Goal: Navigation & Orientation: Find specific page/section

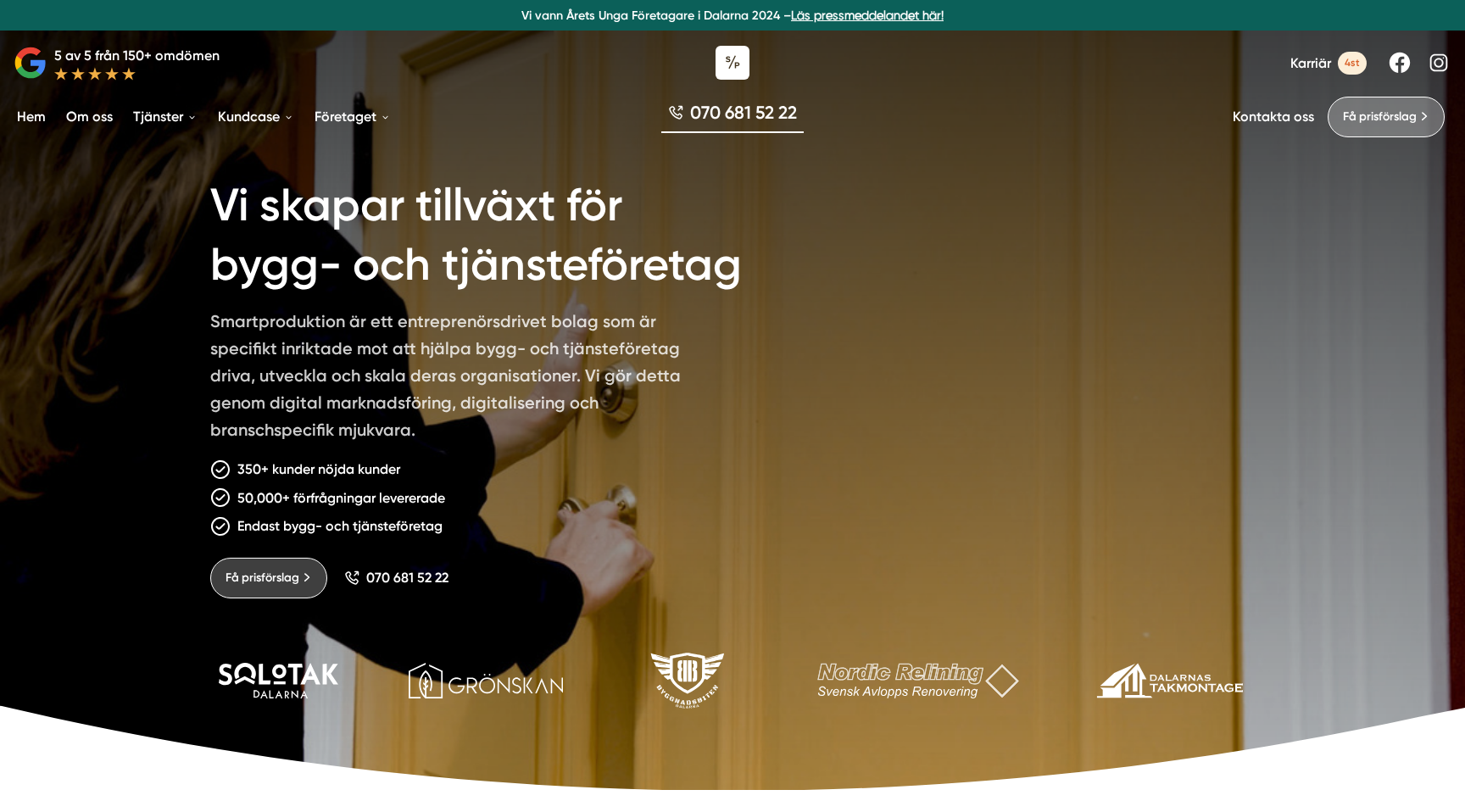
click at [1340, 61] on span "4st" at bounding box center [1352, 63] width 29 height 22
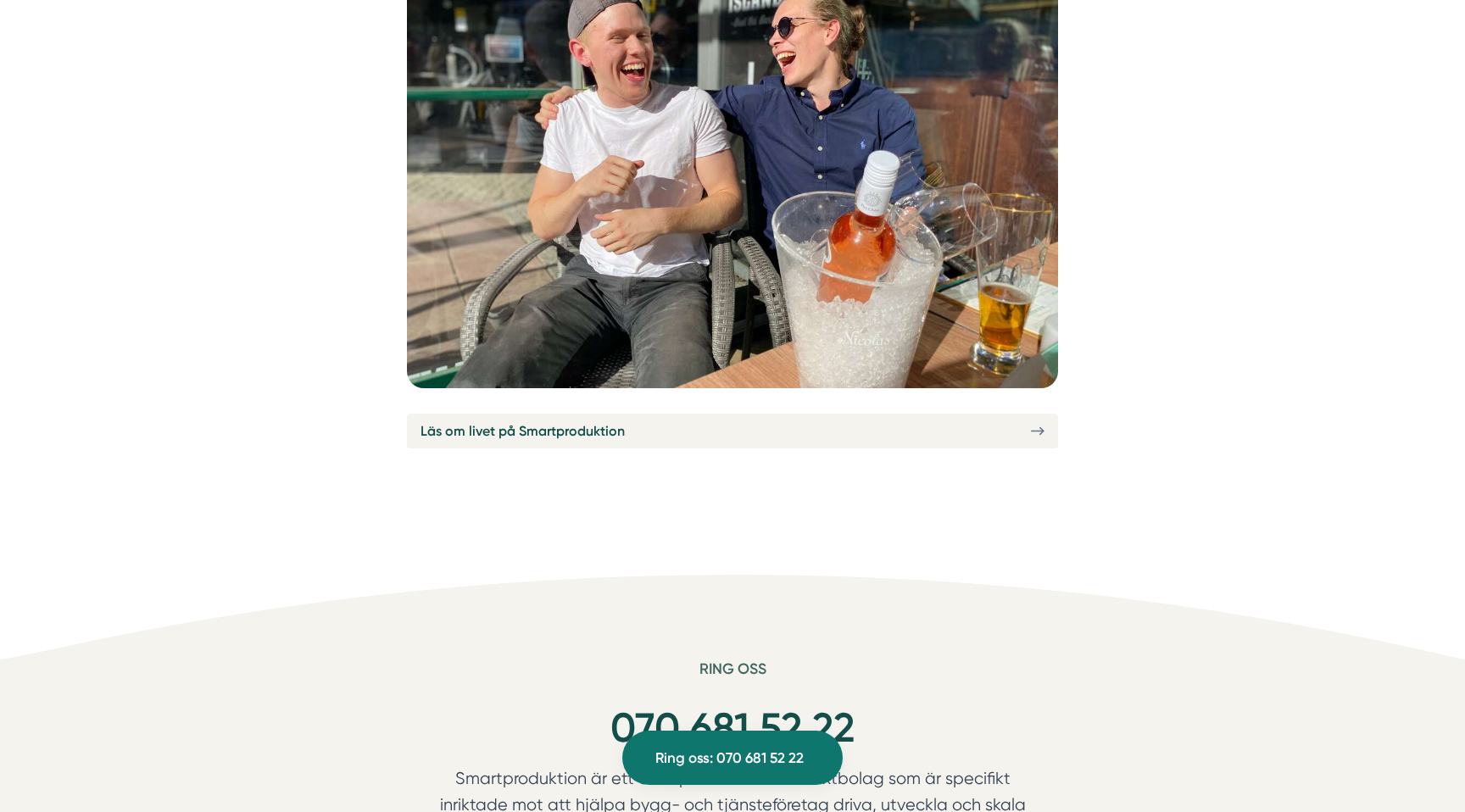
scroll to position [6438, 0]
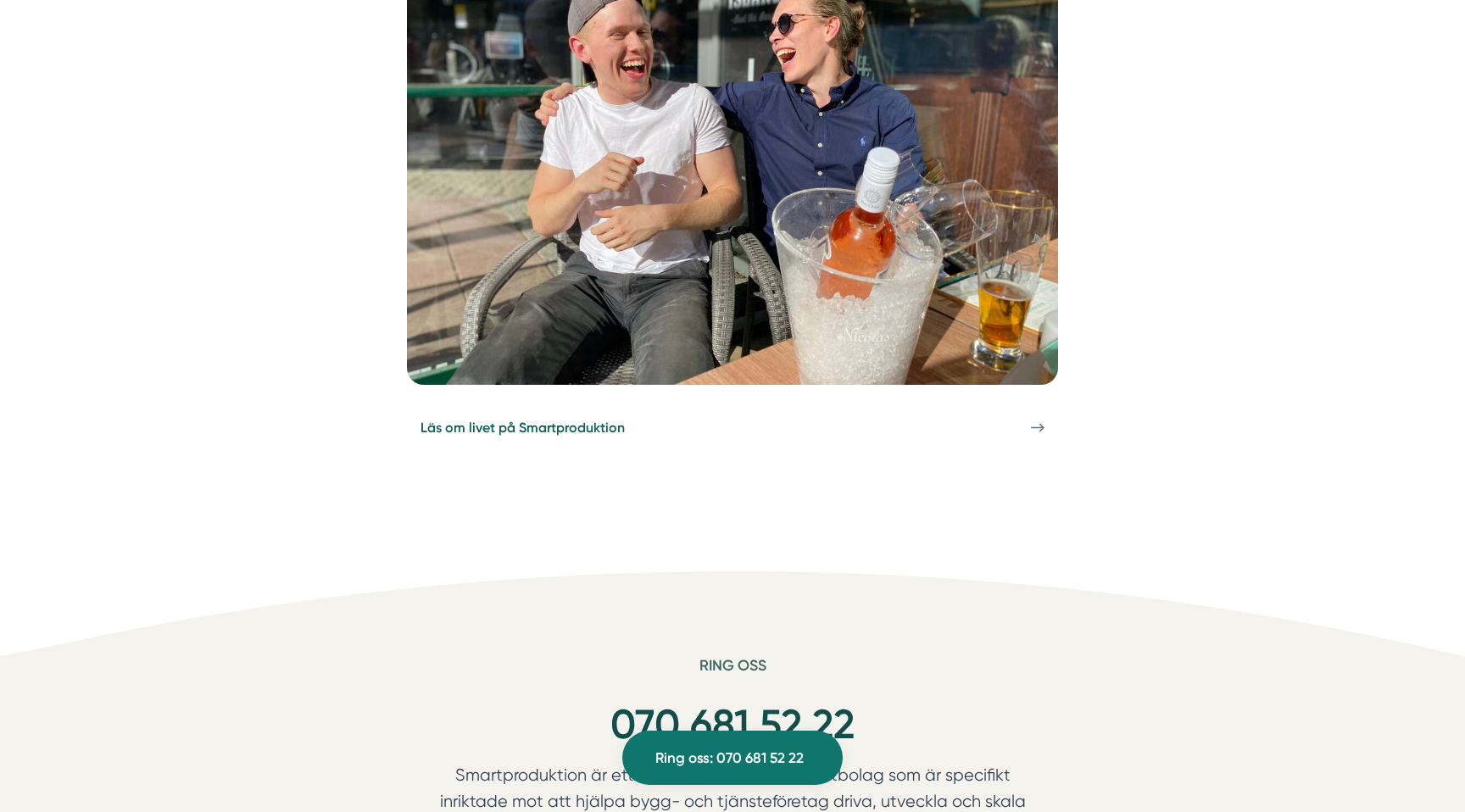
click at [1044, 420] on icon at bounding box center [1038, 427] width 14 height 15
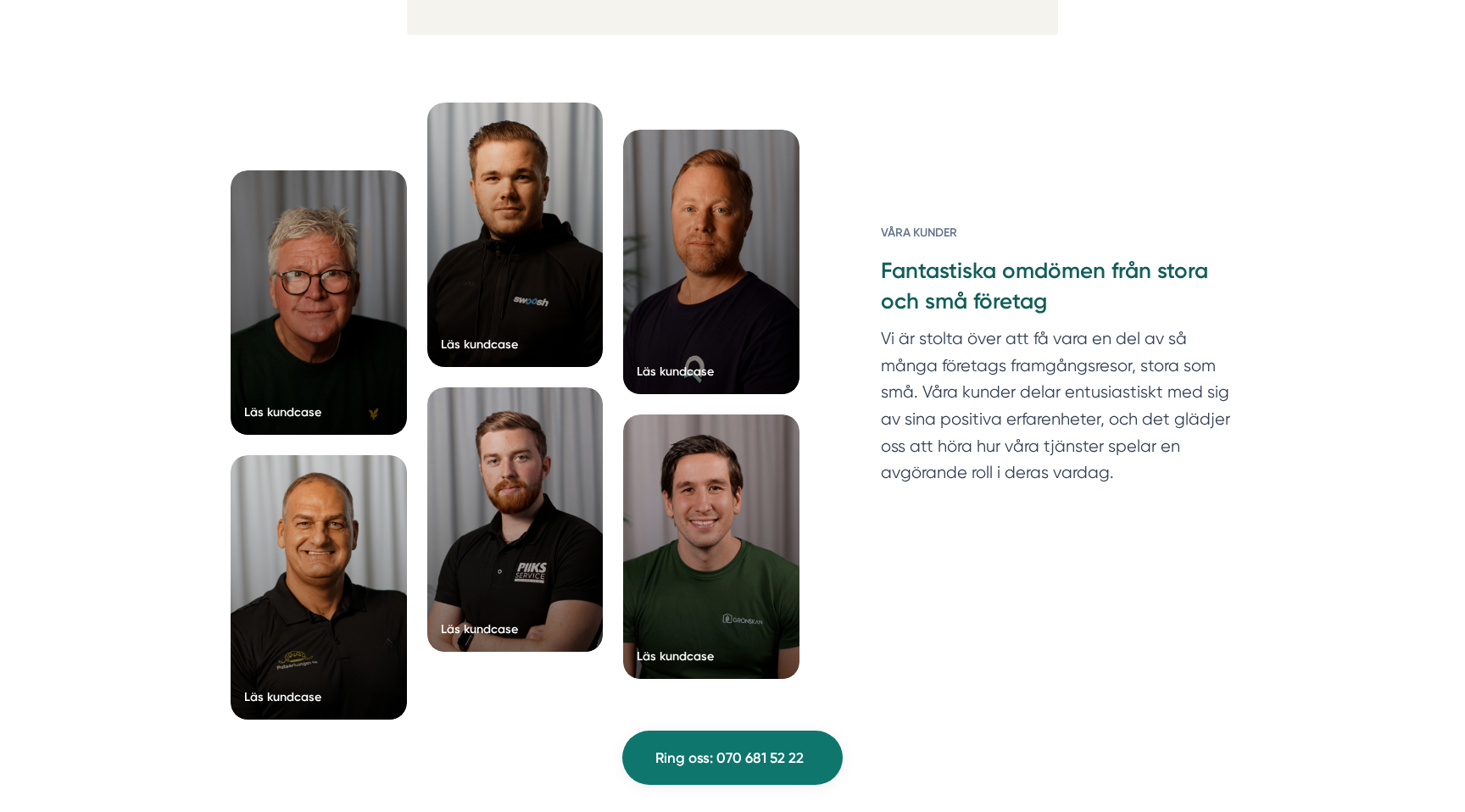
scroll to position [6550, 0]
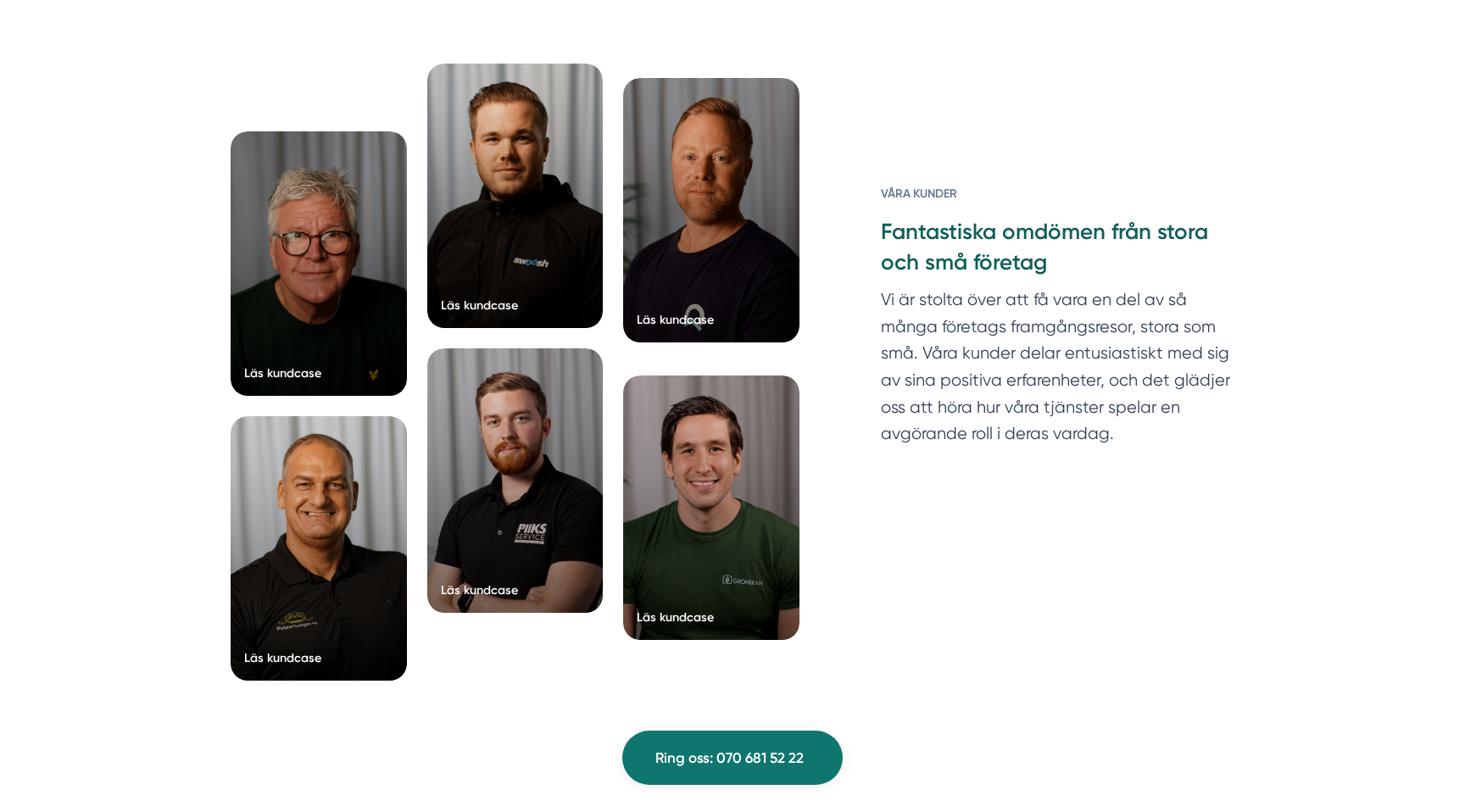
click at [739, 222] on div at bounding box center [712, 210] width 176 height 265
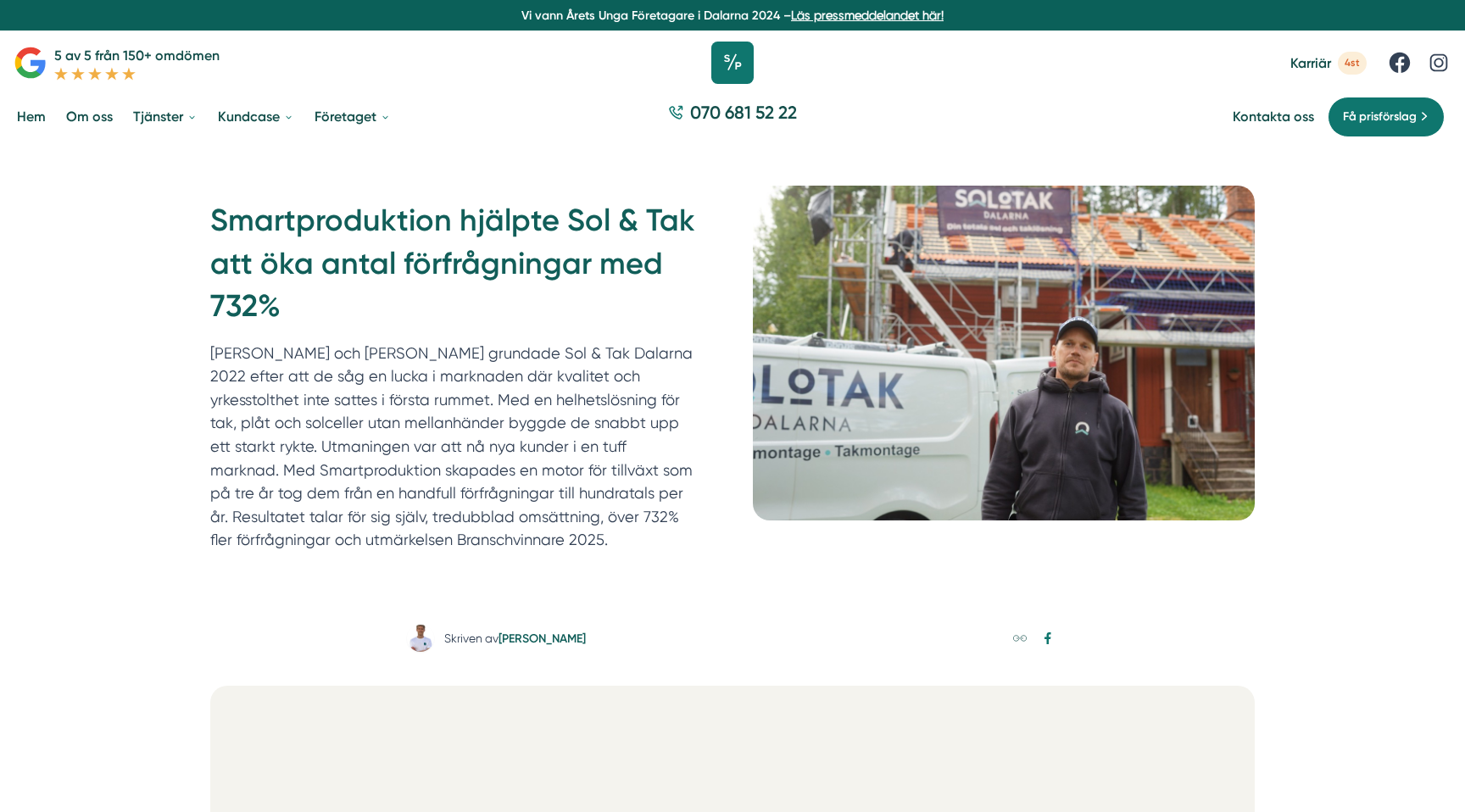
click at [735, 60] on icon at bounding box center [732, 62] width 42 height 42
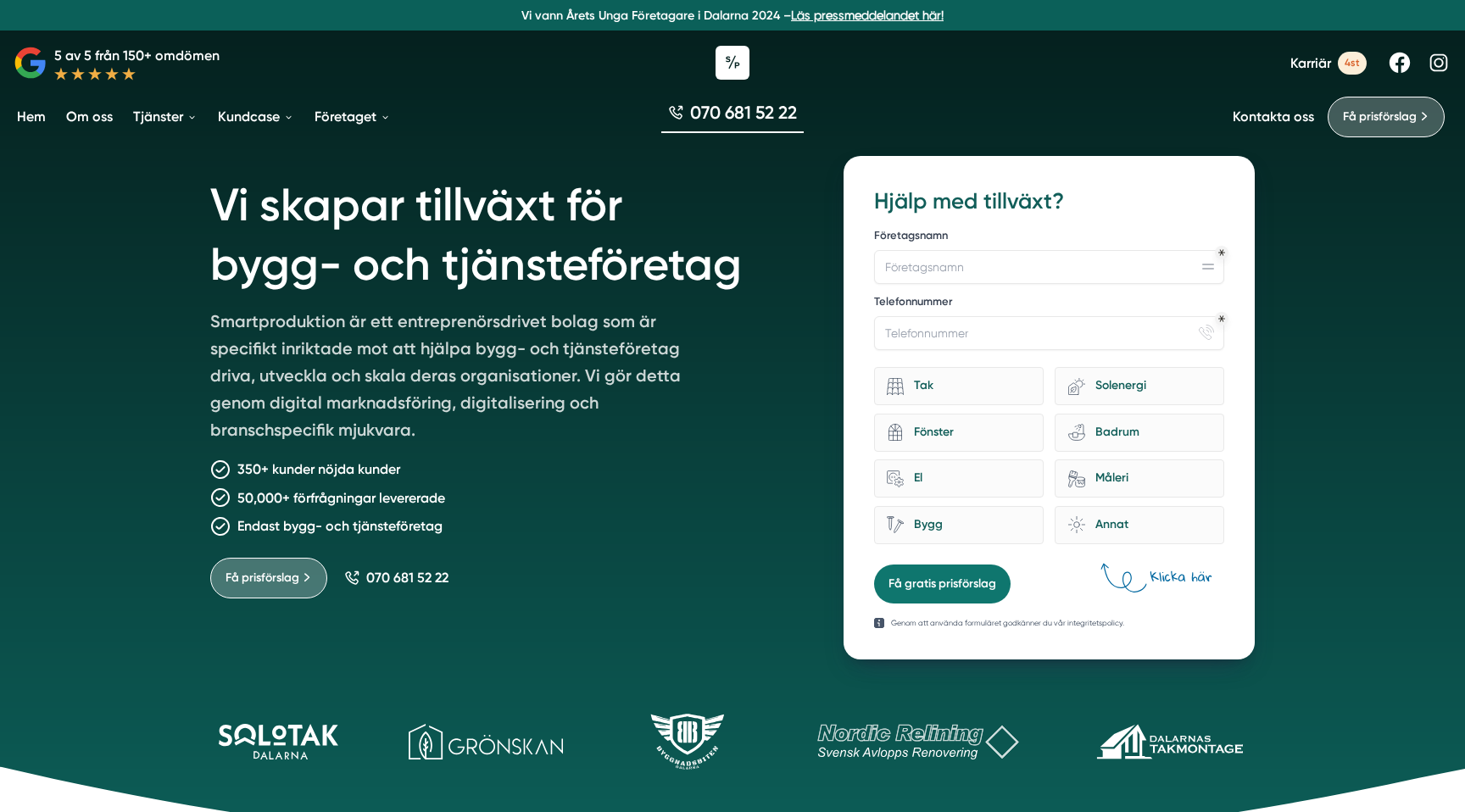
click at [99, 119] on link "Om oss" at bounding box center [90, 117] width 54 height 43
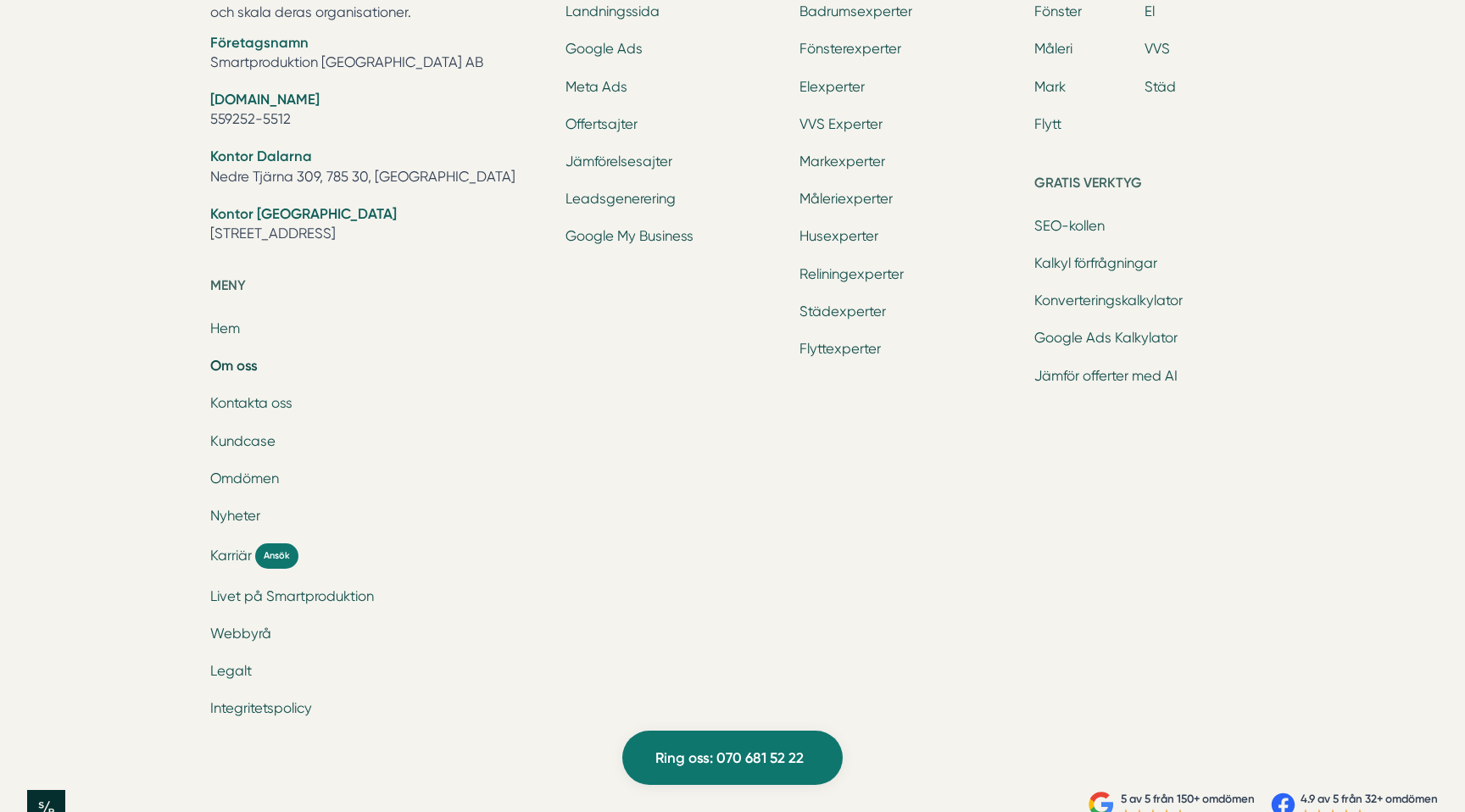
scroll to position [5661, 0]
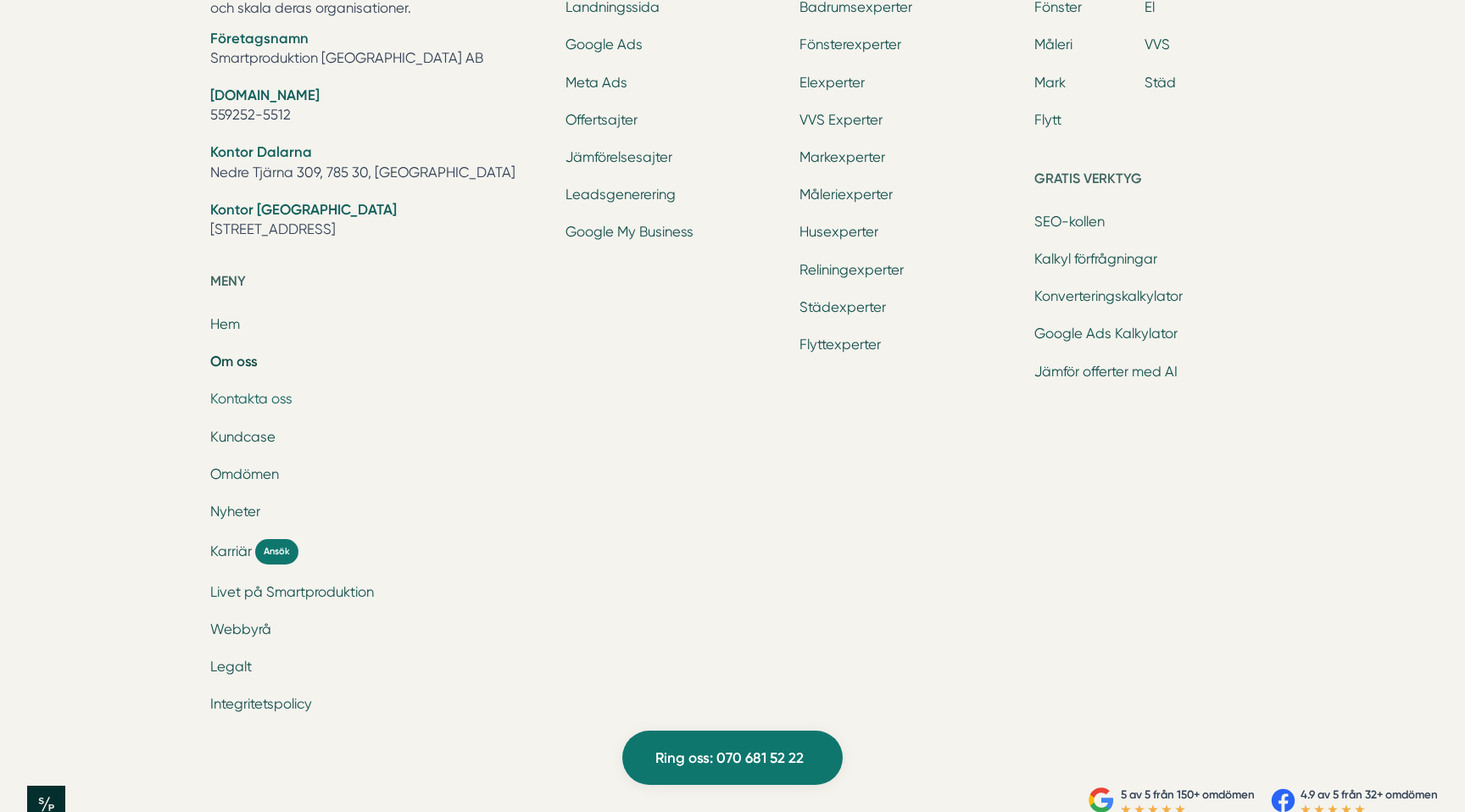
click at [257, 397] on link "Kontakta oss" at bounding box center [251, 399] width 82 height 16
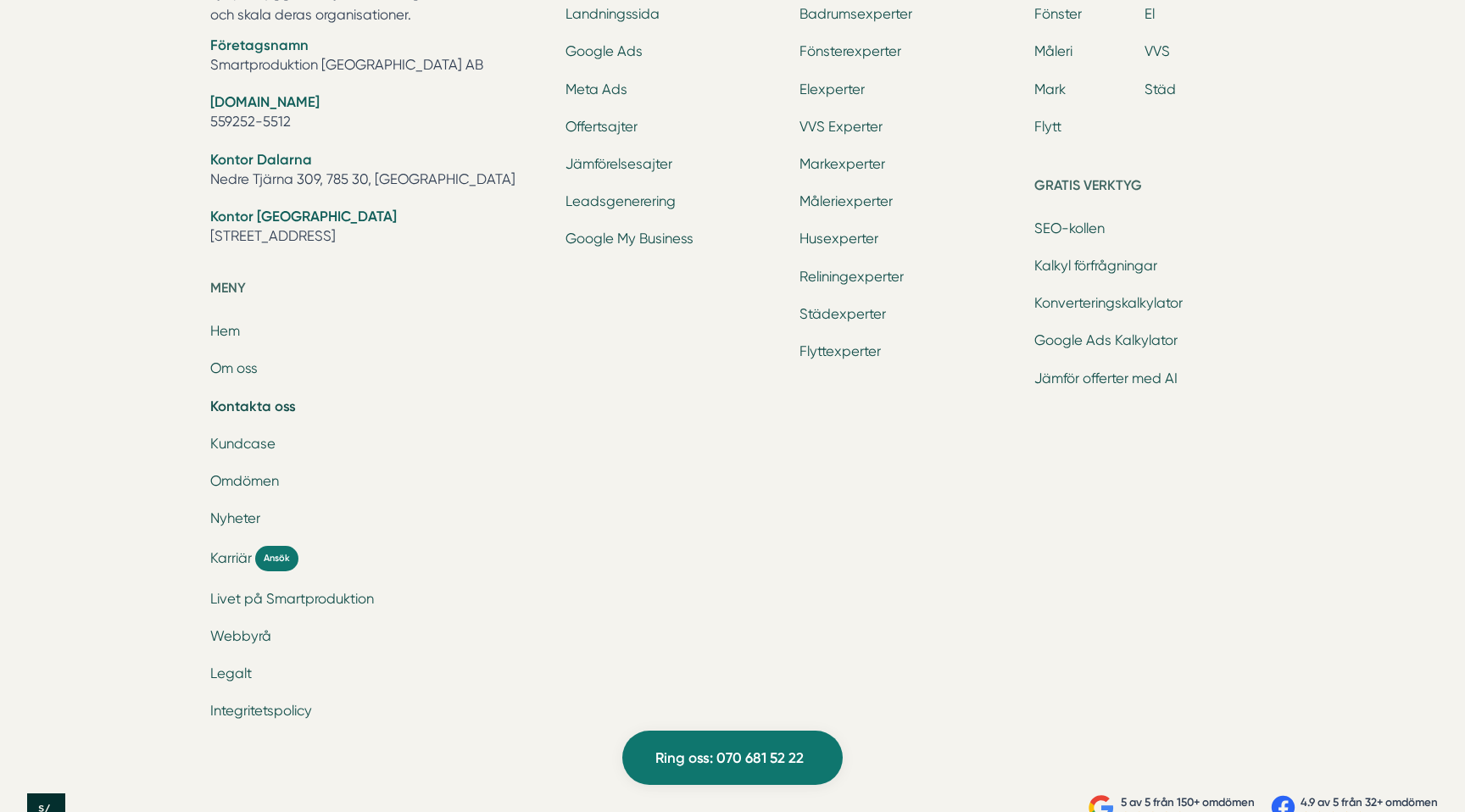
scroll to position [2420, 0]
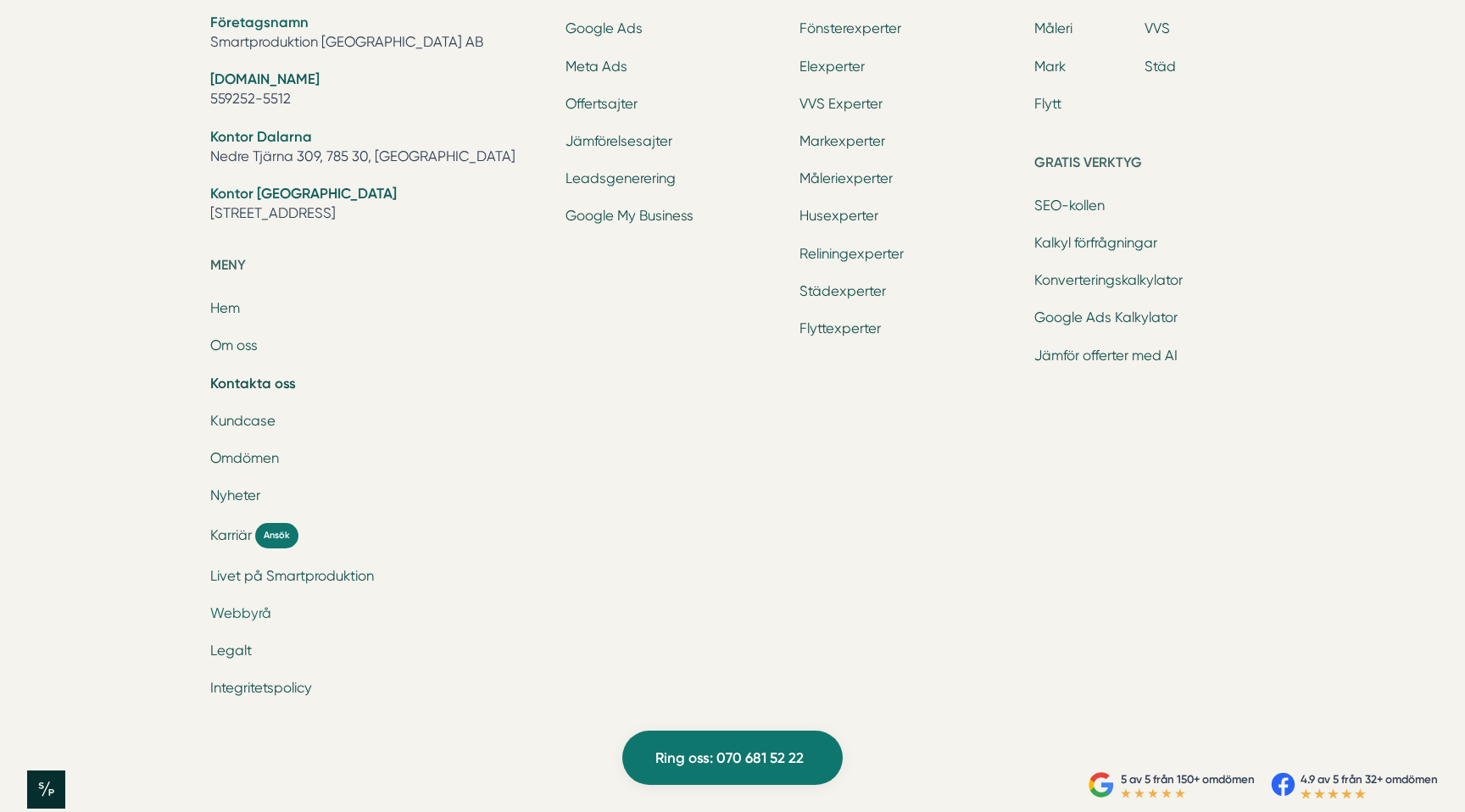
click at [246, 622] on link "Webbyrå" at bounding box center [240, 613] width 61 height 16
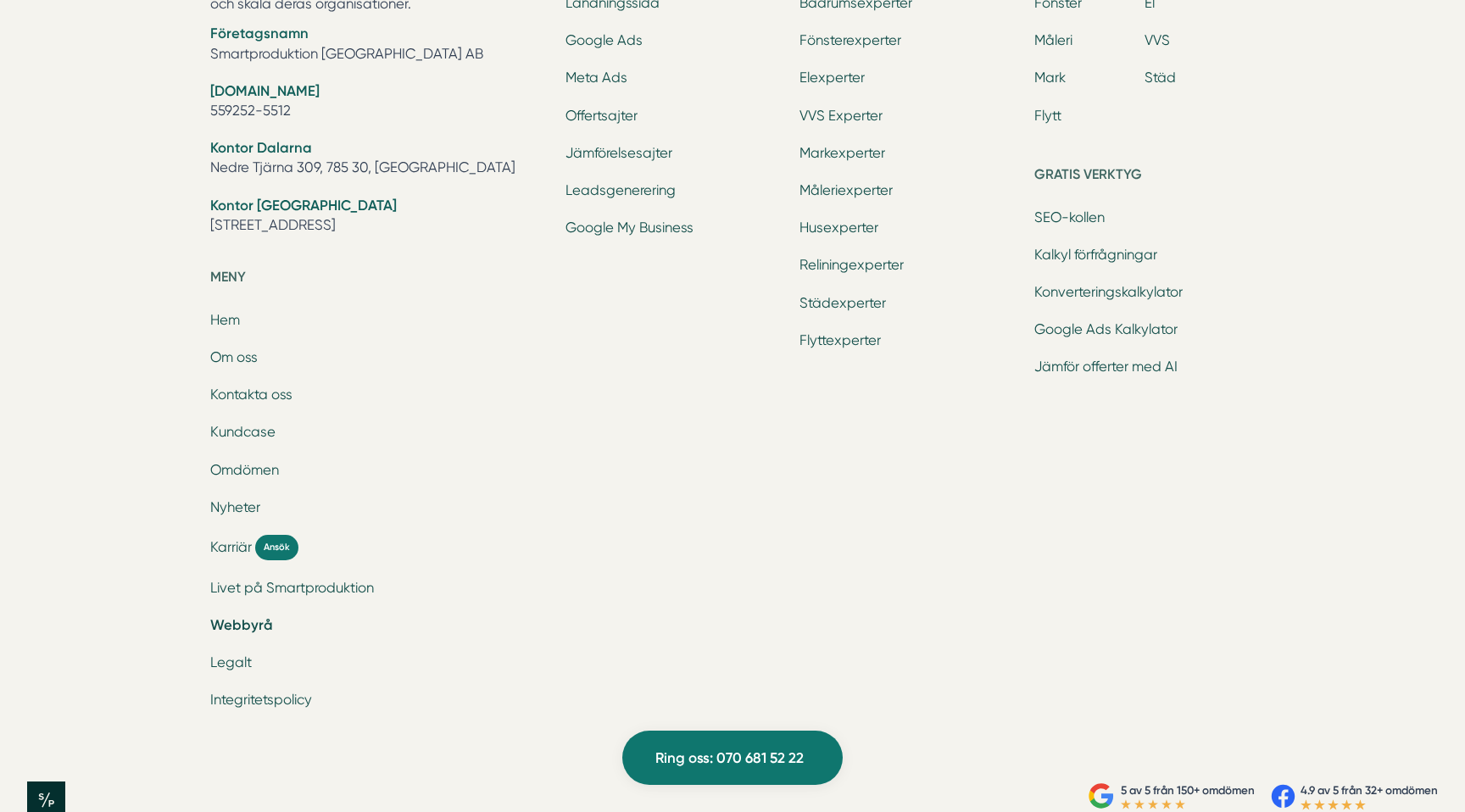
scroll to position [2769, 0]
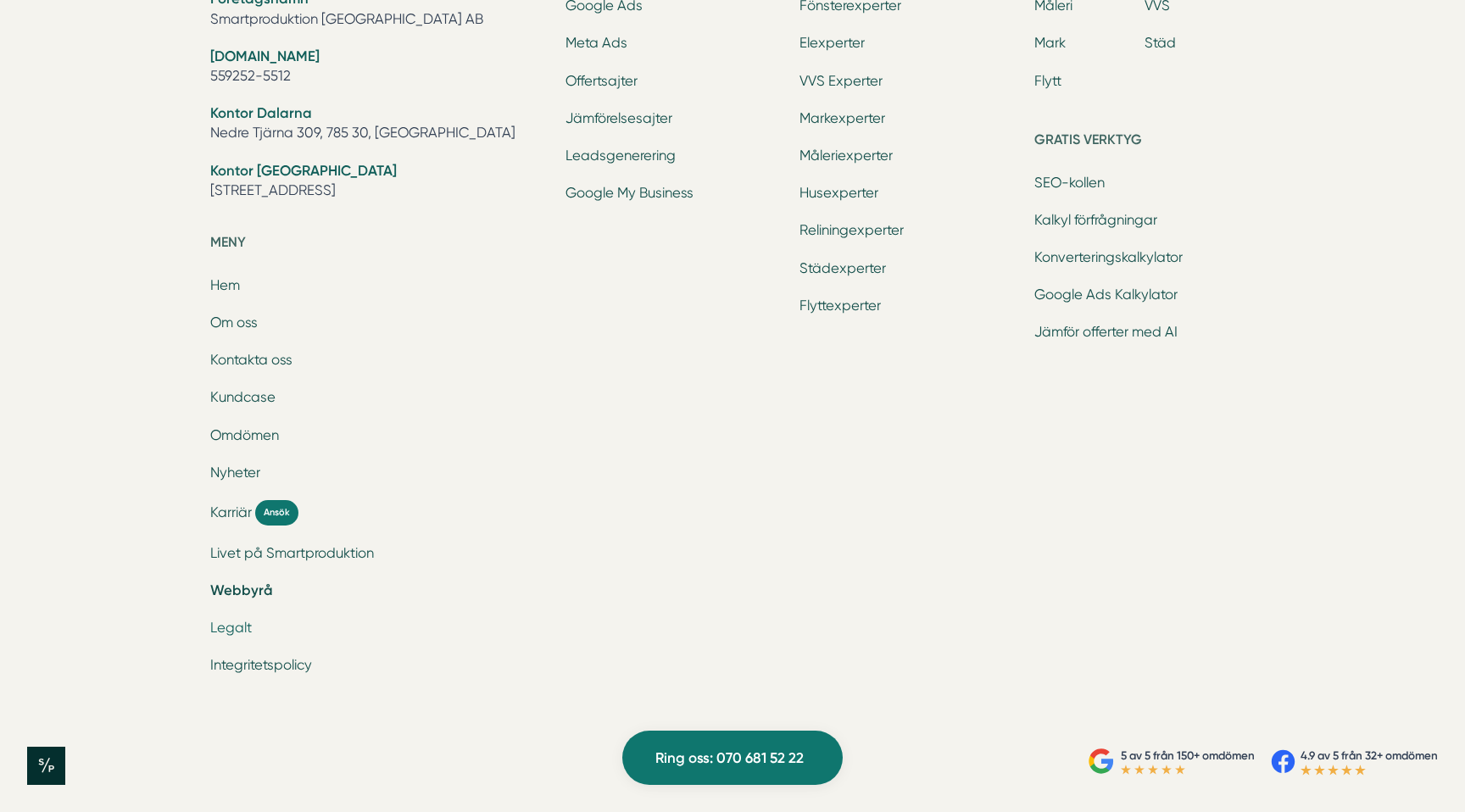
click at [242, 620] on link "Legalt" at bounding box center [231, 628] width 42 height 16
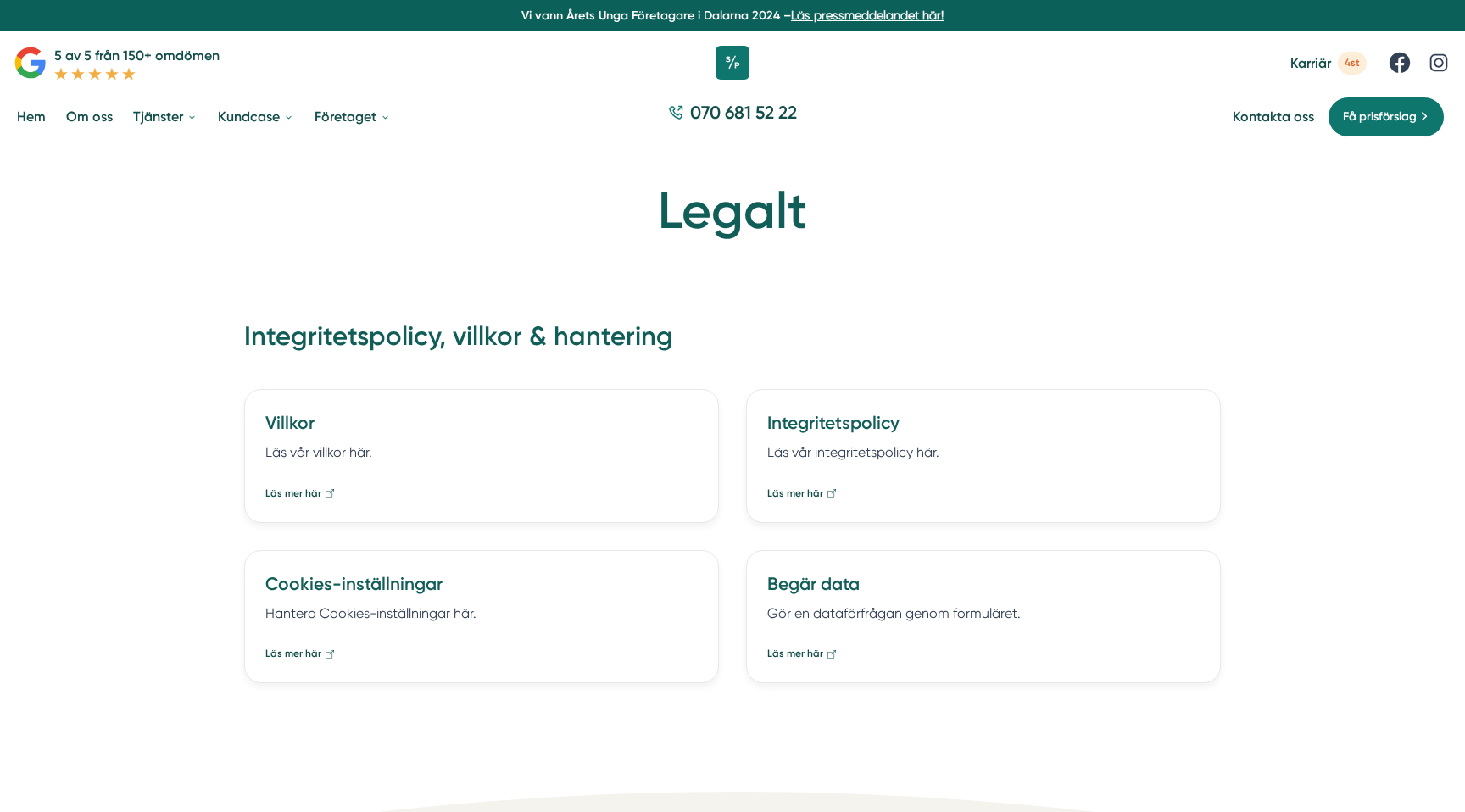
click at [473, 472] on div "Läs mer här" at bounding box center [482, 486] width 432 height 31
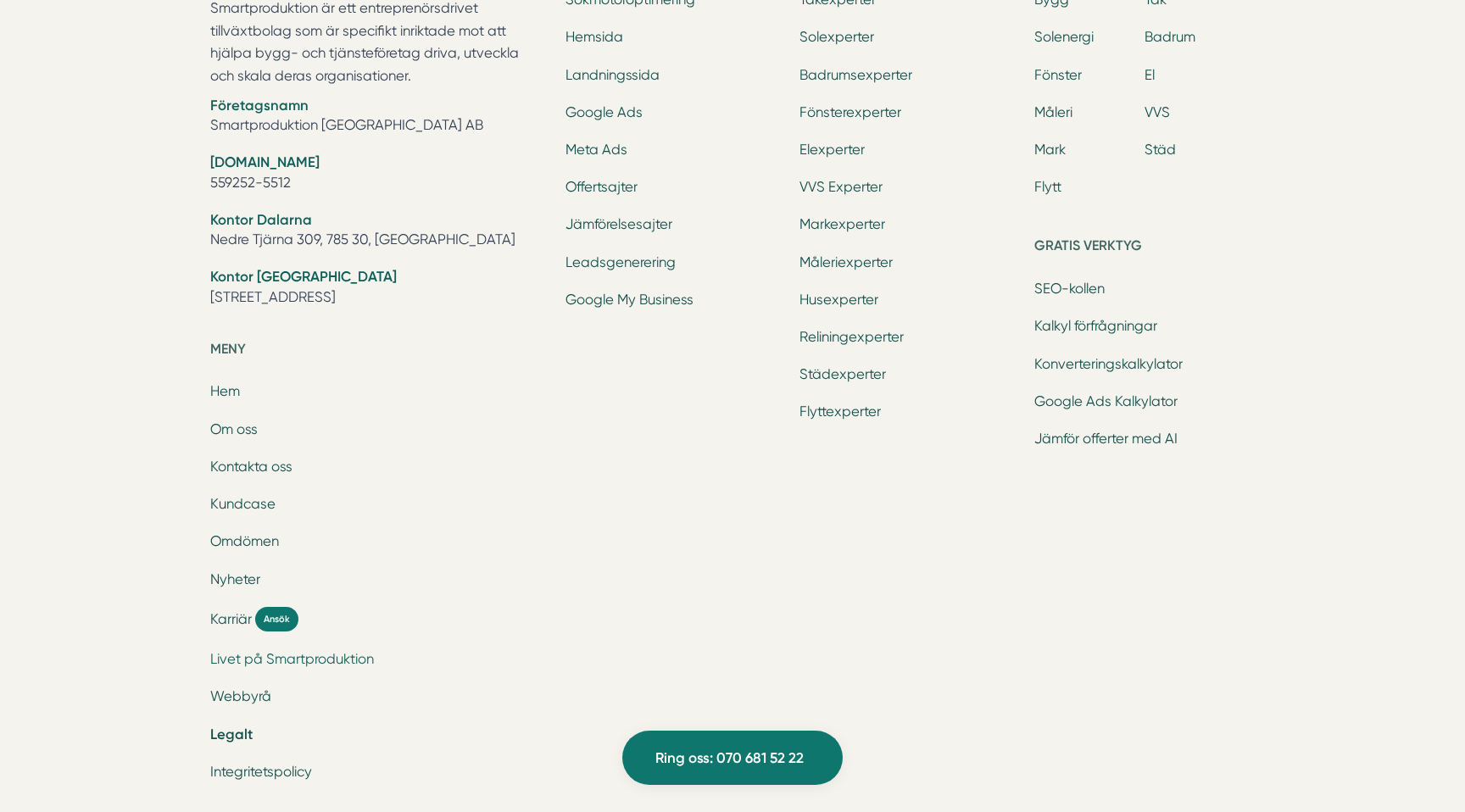
scroll to position [1314, 0]
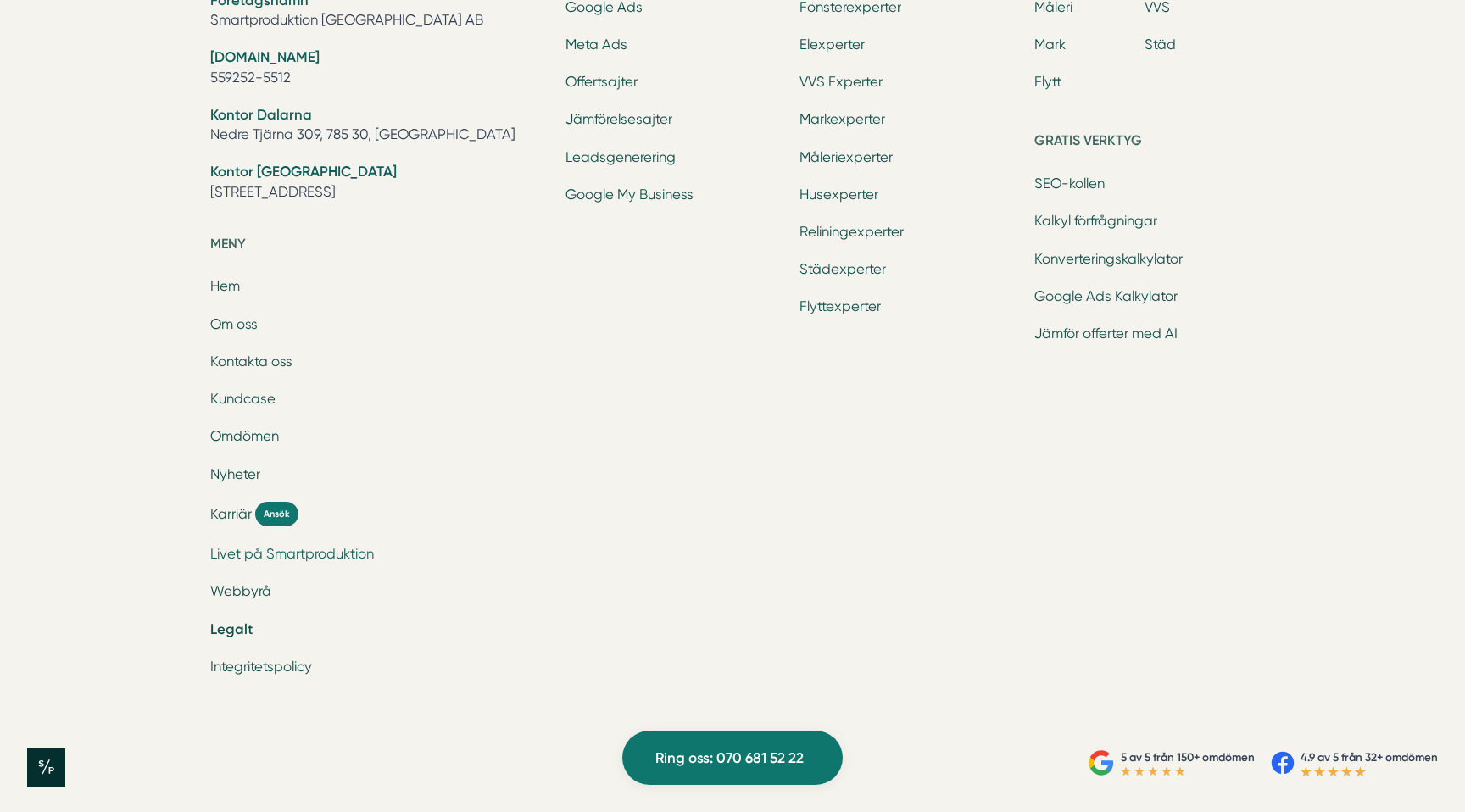
click at [259, 559] on link "Livet på Smartproduktion" at bounding box center [291, 553] width 163 height 16
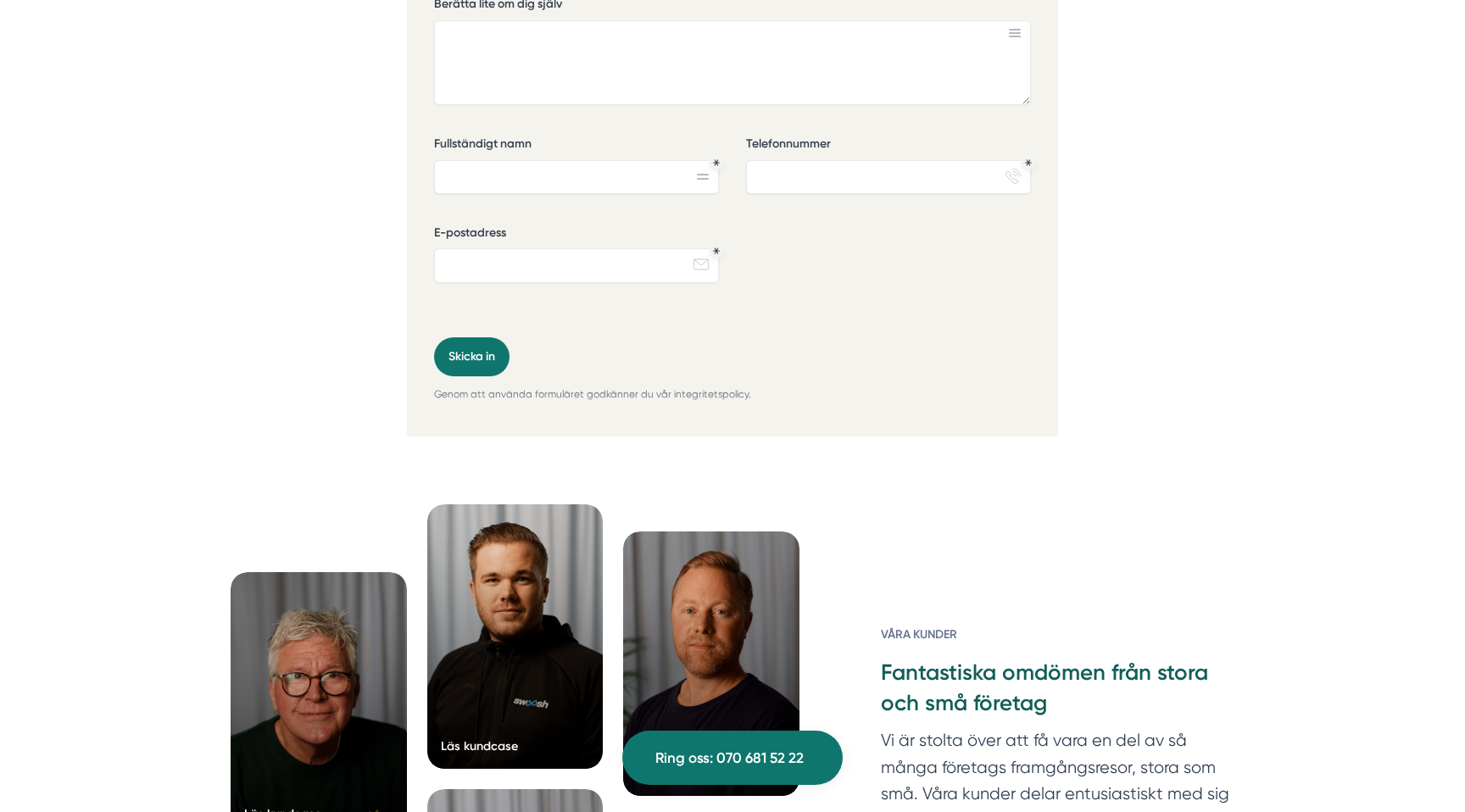
scroll to position [6461, 0]
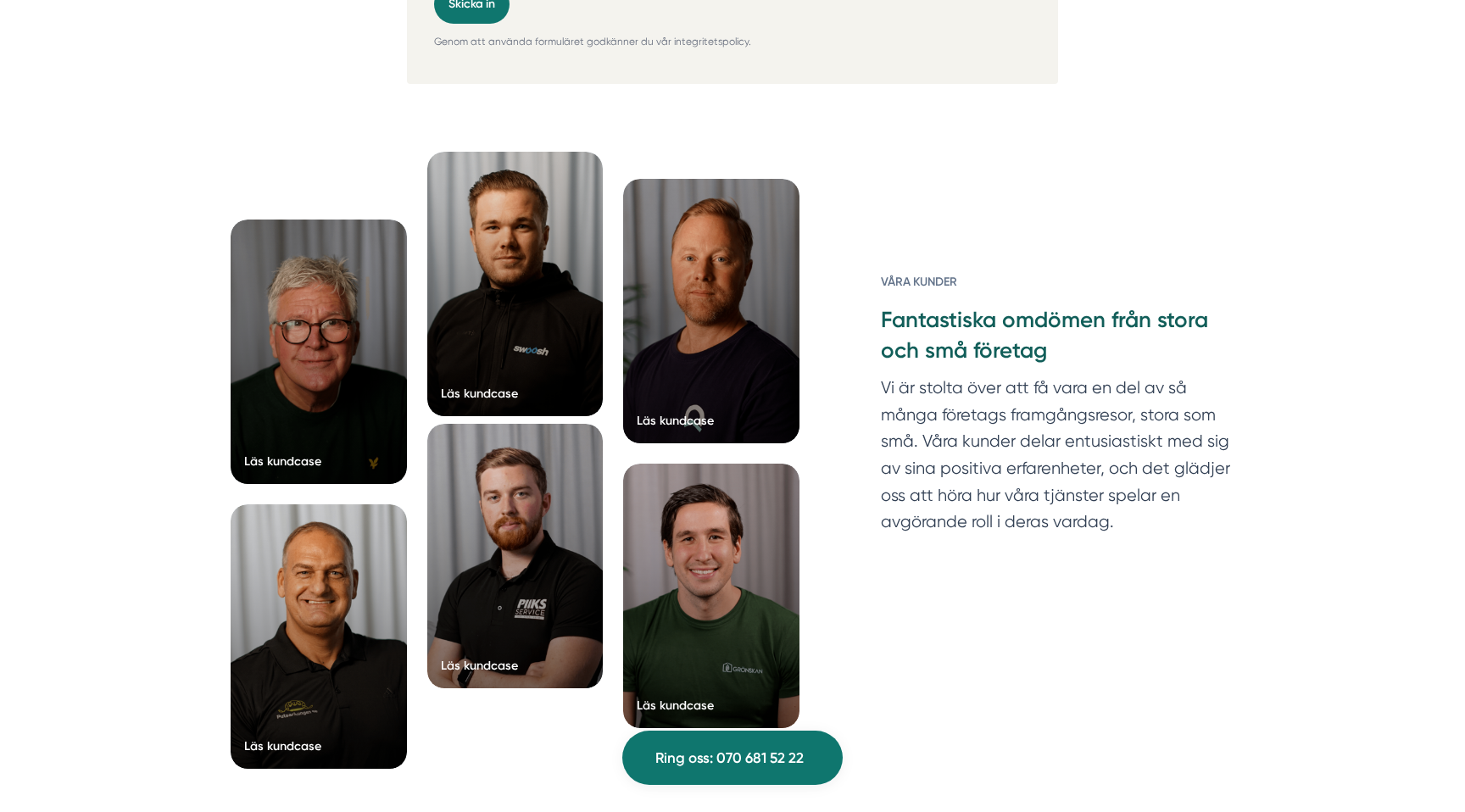
click at [532, 553] on div at bounding box center [515, 556] width 176 height 265
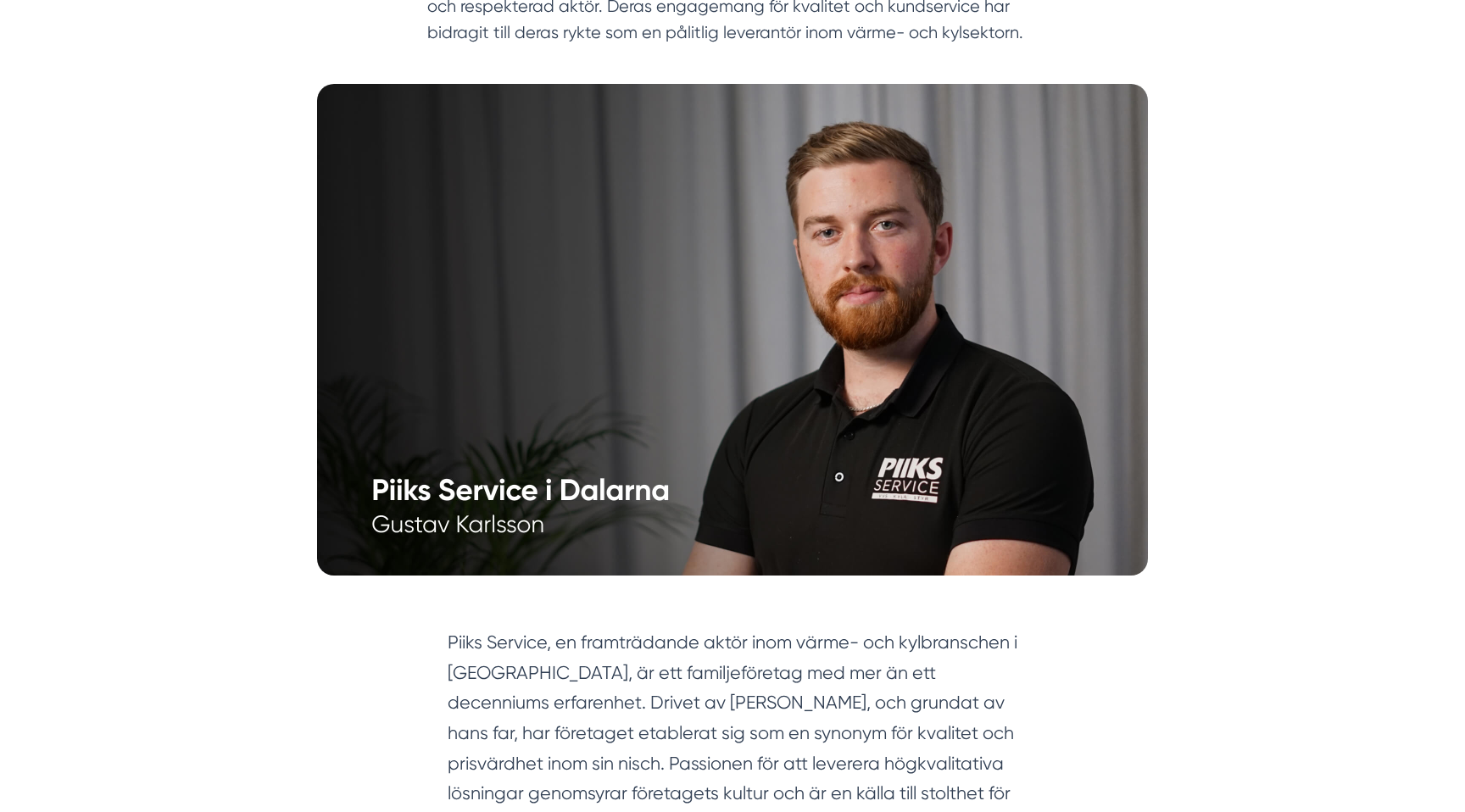
scroll to position [447, 0]
